Goal: Task Accomplishment & Management: Use online tool/utility

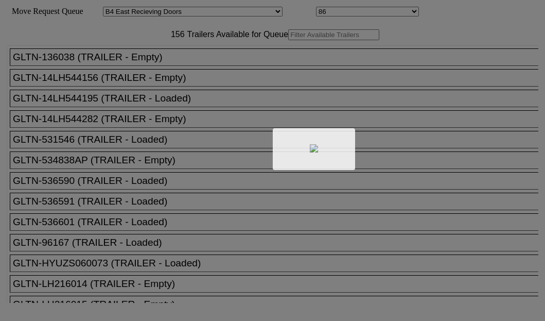
select select "527"
select select "8142"
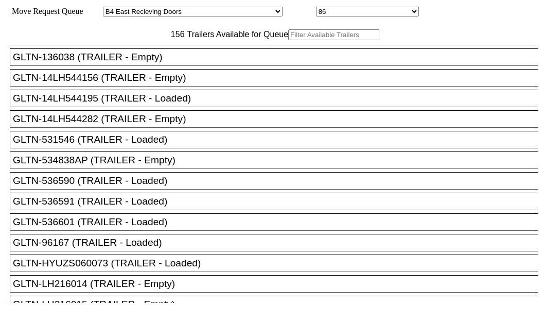
click at [288, 40] on input "text" at bounding box center [333, 34] width 91 height 11
paste input "176107"
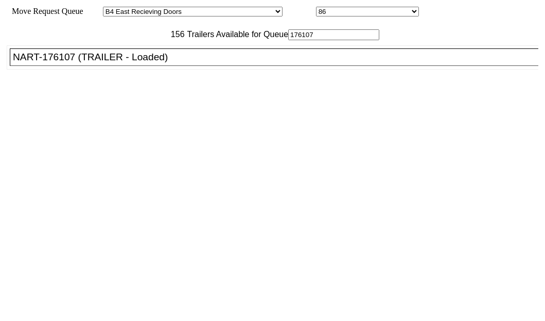
type input "176107"
click at [76, 63] on div "NART-176107 (TRAILER - Loaded)" at bounding box center [279, 56] width 532 height 11
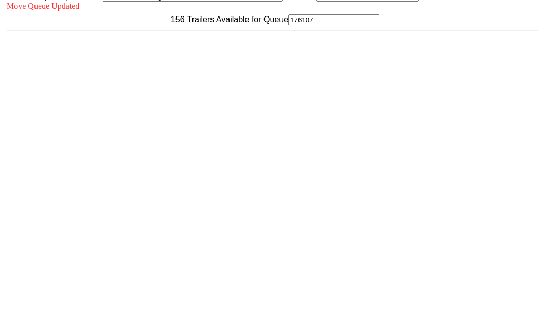
scroll to position [41, 0]
